Goal: Navigation & Orientation: Understand site structure

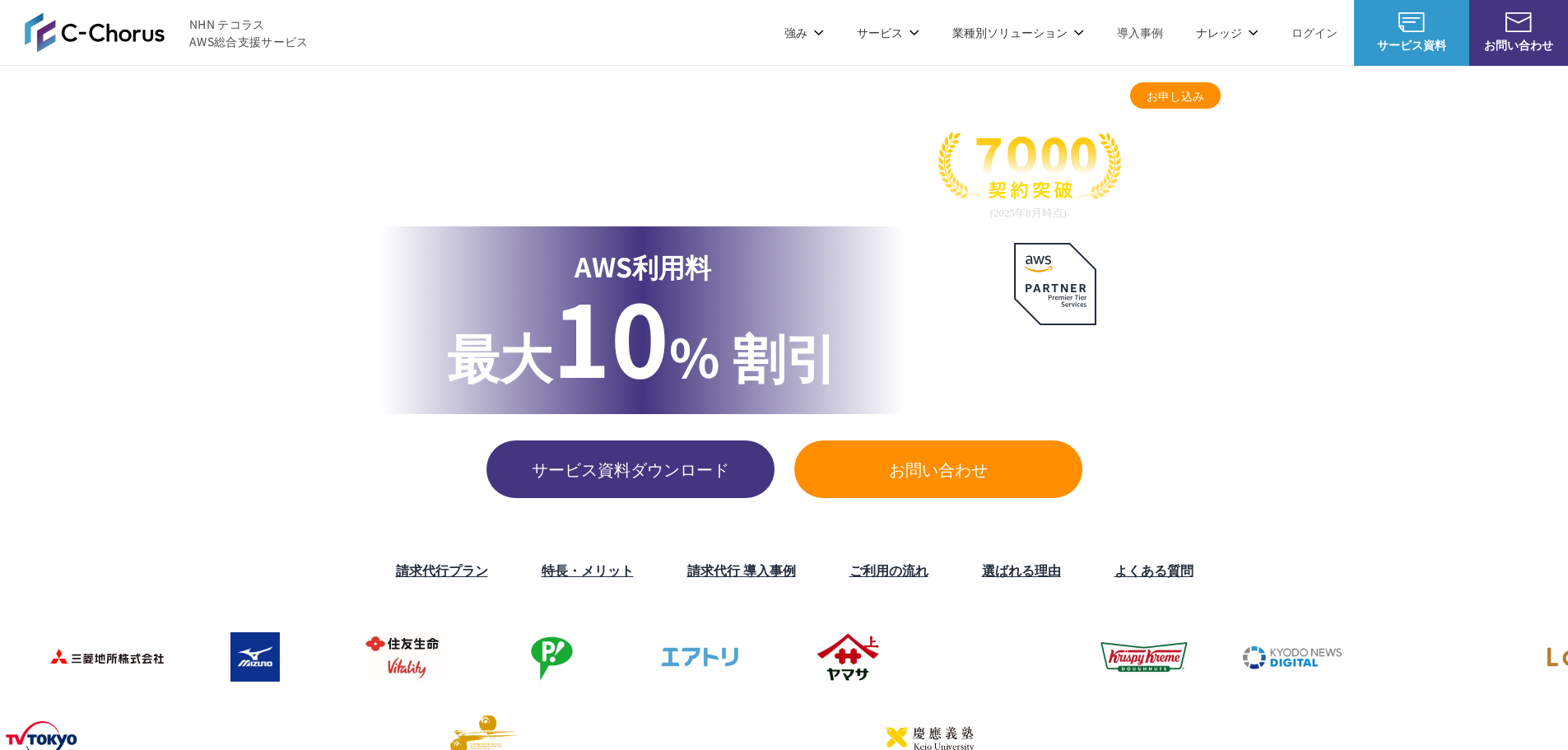
click at [1460, 403] on div "TOP AWS総合支援・リセール C-Chorus AWS請求代行サービス AWS請求代行サービス 国内最高水準の割引と 24時間365日の無料AWS技術サポ…" at bounding box center [784, 296] width 1568 height 460
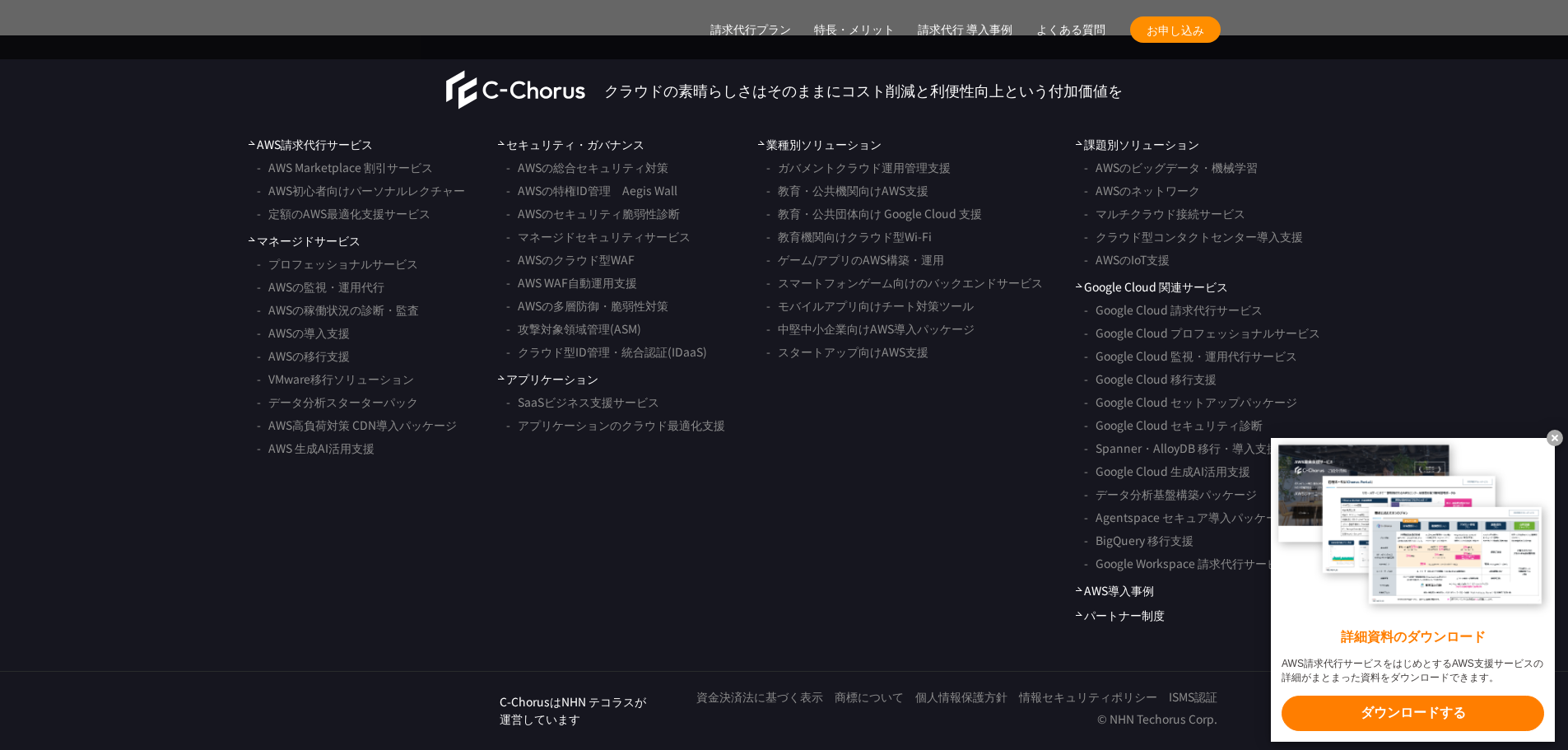
scroll to position [13608, 0]
click at [516, 104] on link "C-Chorus" at bounding box center [516, 124] width 140 height 40
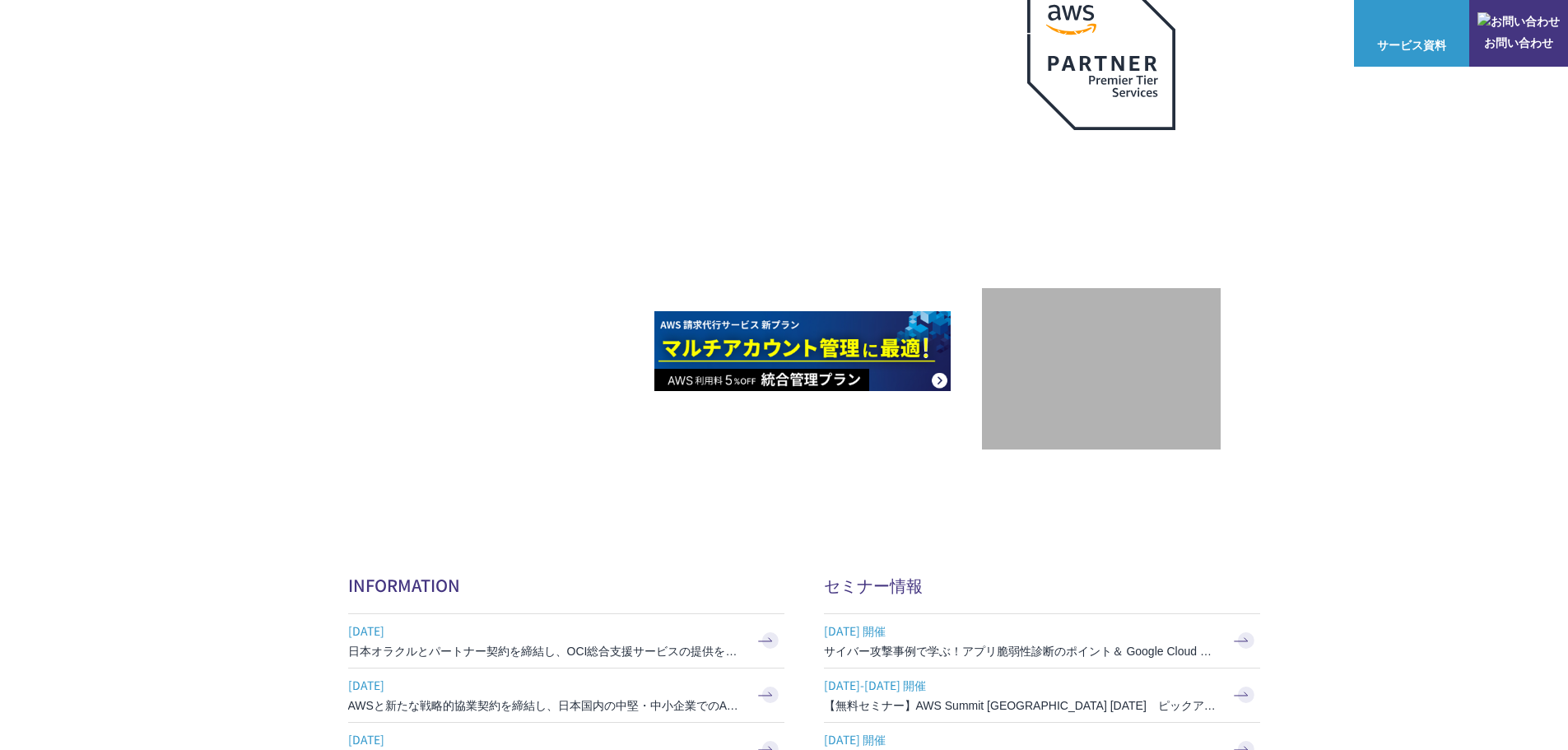
scroll to position [165, 0]
